Goal: Information Seeking & Learning: Learn about a topic

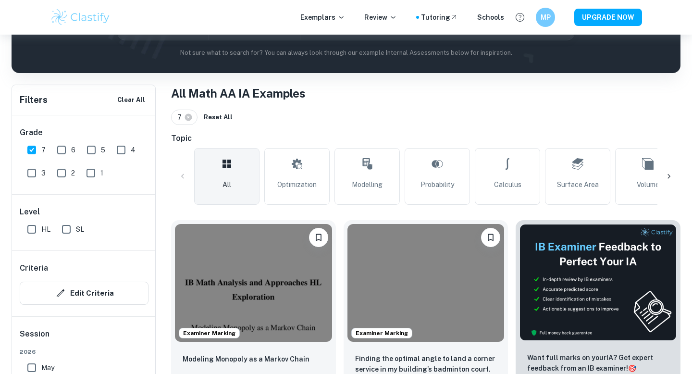
scroll to position [221, 0]
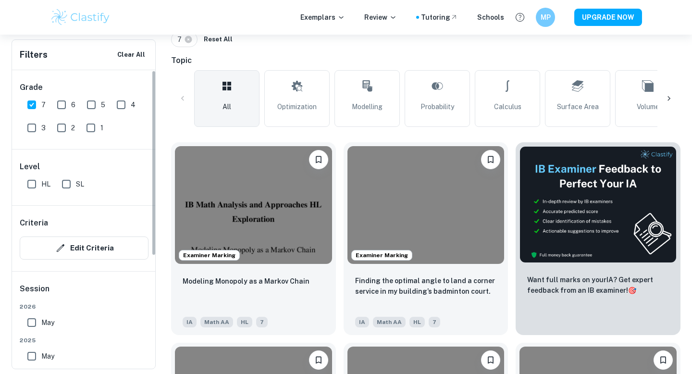
click at [67, 187] on input "SL" at bounding box center [66, 184] width 19 height 19
checkbox input "true"
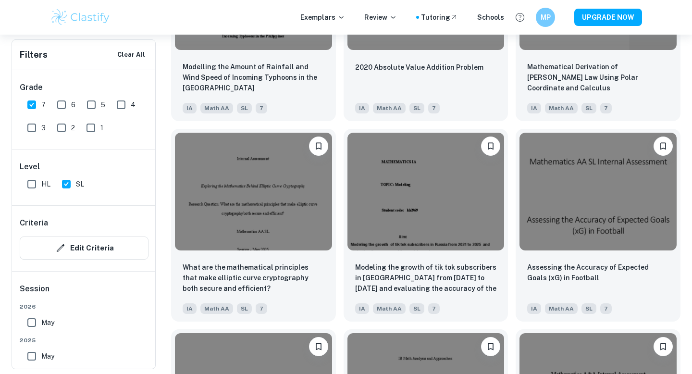
scroll to position [2036, 0]
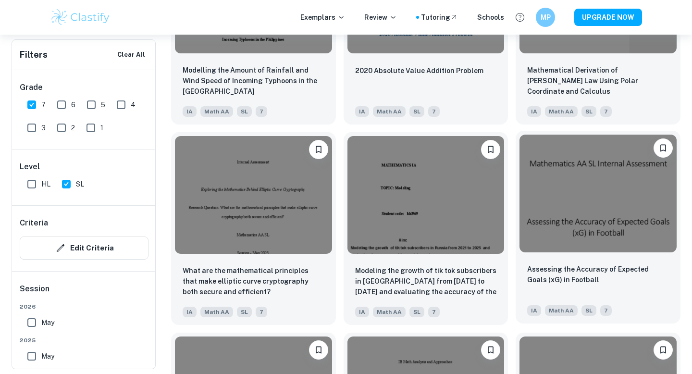
click at [566, 213] on img at bounding box center [598, 194] width 157 height 118
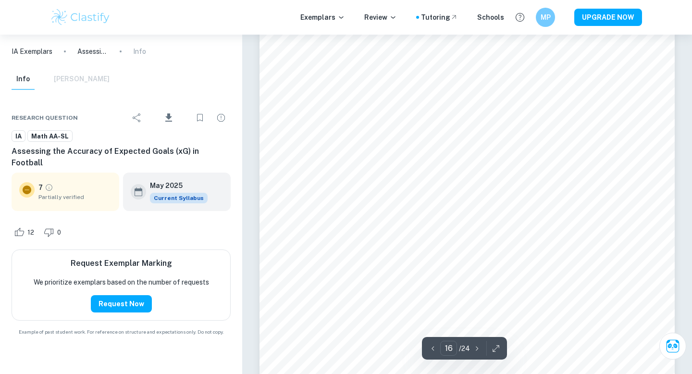
scroll to position [8429, 0]
type input "11"
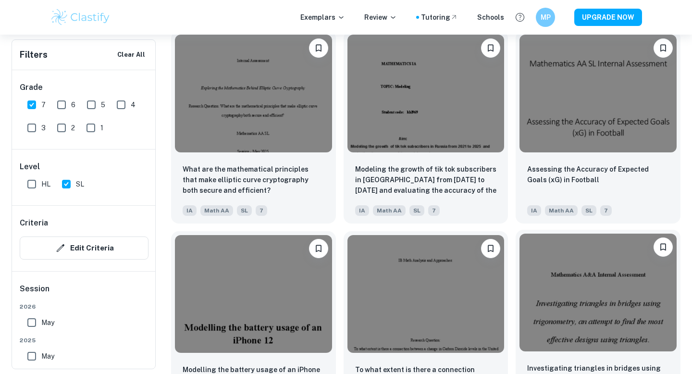
scroll to position [2117, 0]
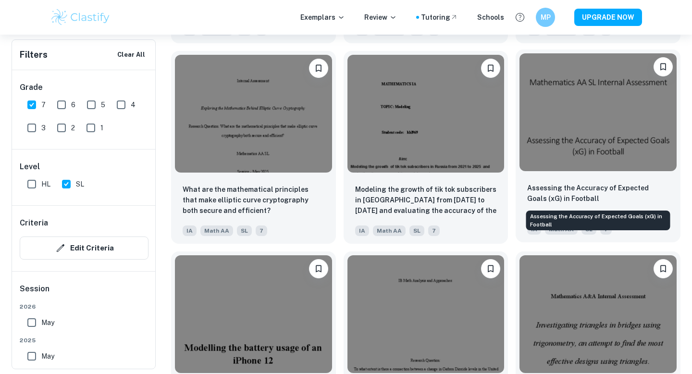
click at [587, 187] on p "Assessing the Accuracy of Expected Goals (xG) in Football" at bounding box center [598, 193] width 142 height 21
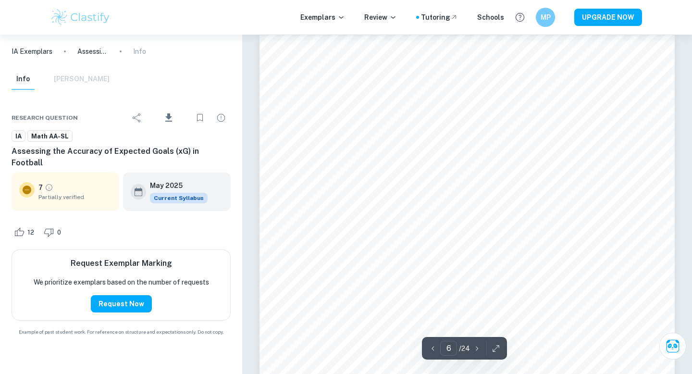
scroll to position [2853, 0]
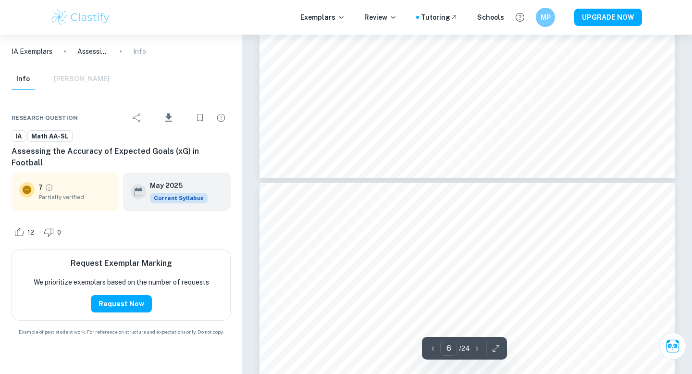
type input "5"
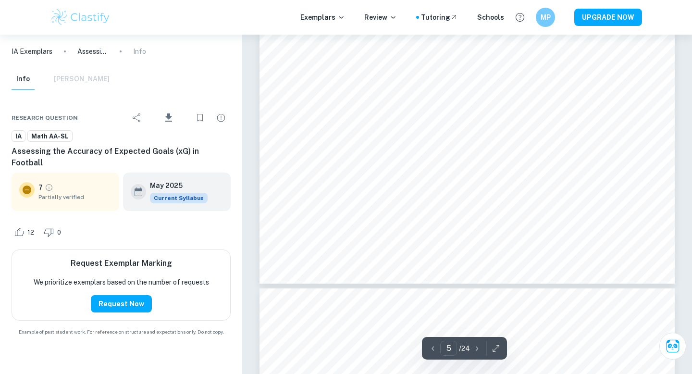
scroll to position [2623, 0]
